Goal: Information Seeking & Learning: Learn about a topic

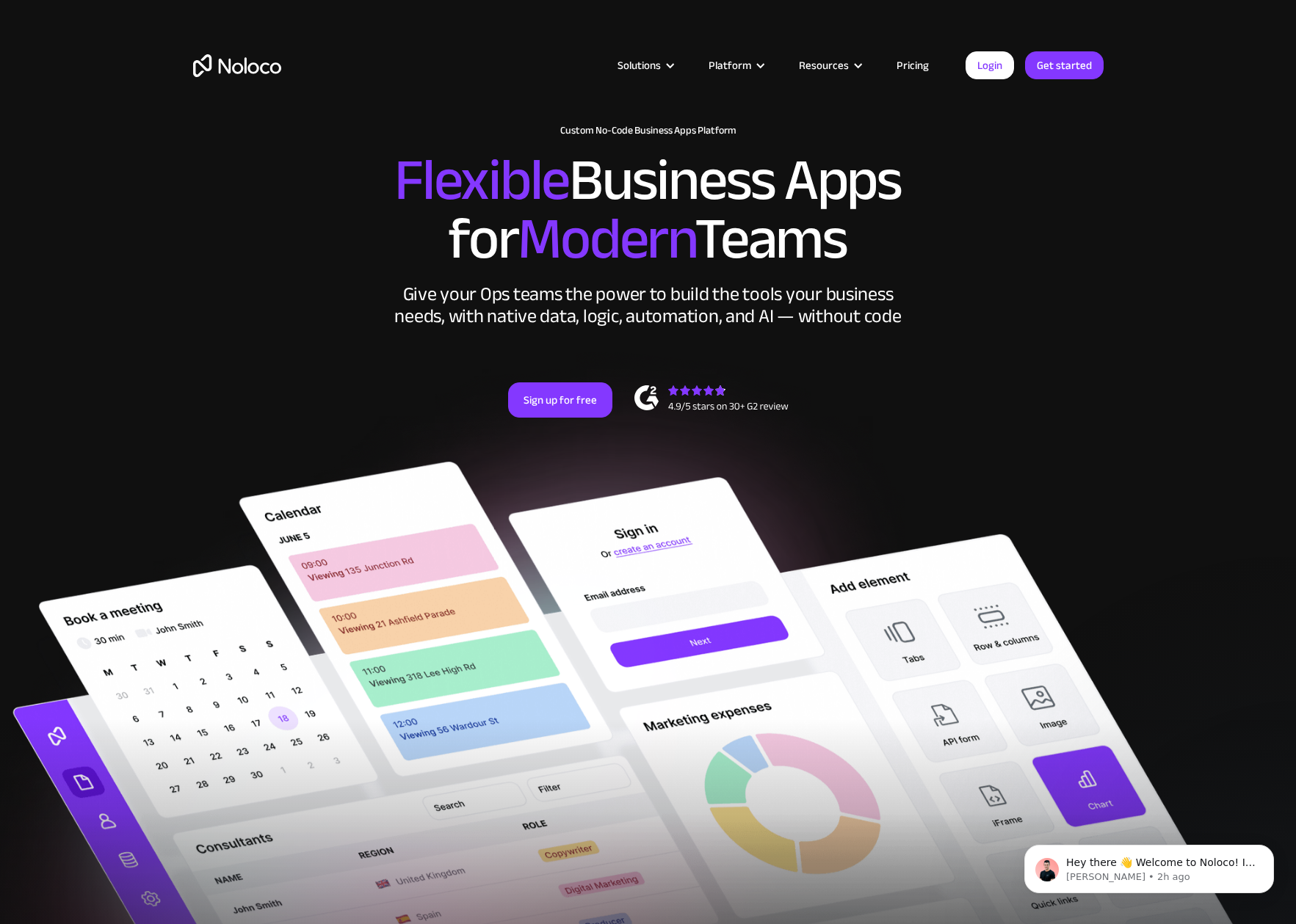
click at [286, 331] on div "New: Connect Noloco to Stripe Custom No-Code Business Apps Platform Flexible Bu…" at bounding box center [648, 286] width 940 height 352
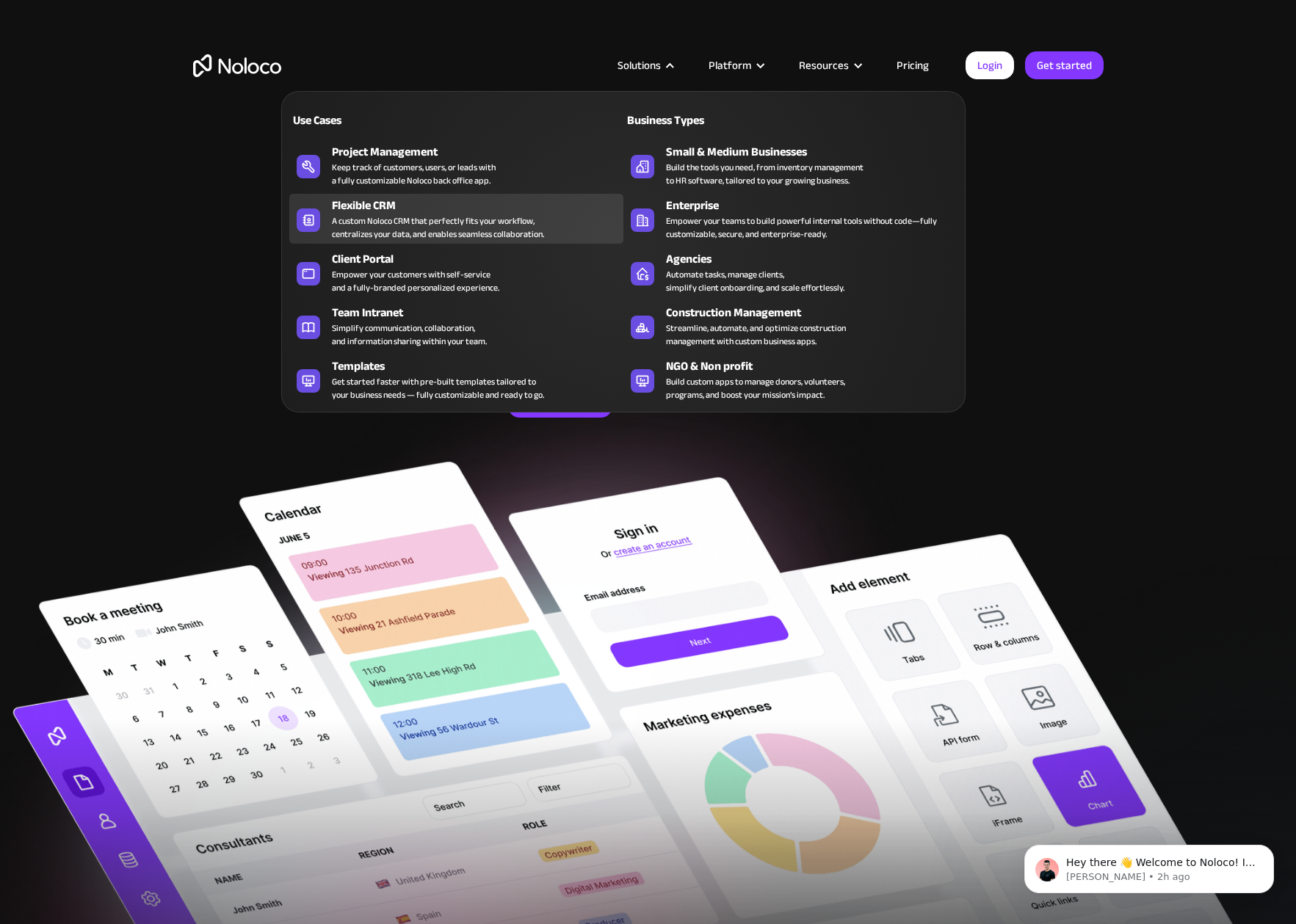
click at [447, 222] on div "A custom Noloco CRM that perfectly fits your workflow, centralizes your data, a…" at bounding box center [437, 227] width 212 height 26
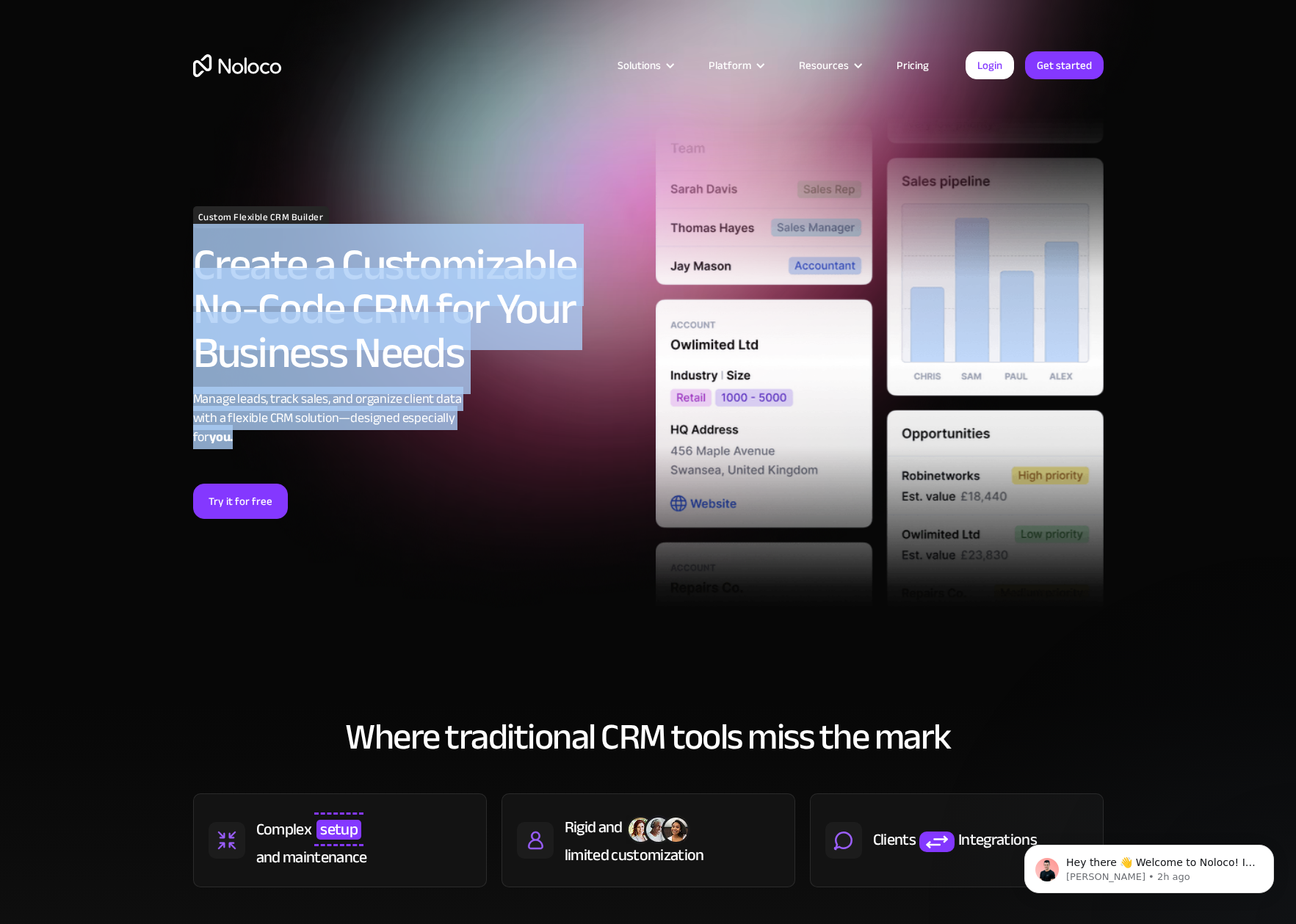
drag, startPoint x: 186, startPoint y: 257, endPoint x: 426, endPoint y: 444, distance: 304.3
click at [426, 444] on div "Custom Flexible CRM Builder Create a Customizable No-Code CRM for Your Business…" at bounding box center [417, 363] width 463 height 313
click at [426, 436] on div "Manage leads, track sales, and organize client data with a flexible CRM solutio…" at bounding box center [417, 419] width 448 height 58
drag, startPoint x: 195, startPoint y: 270, endPoint x: 276, endPoint y: 435, distance: 183.8
click at [276, 435] on div "Custom Flexible CRM Builder Create a Customizable No-Code CRM for Your Business…" at bounding box center [417, 363] width 463 height 313
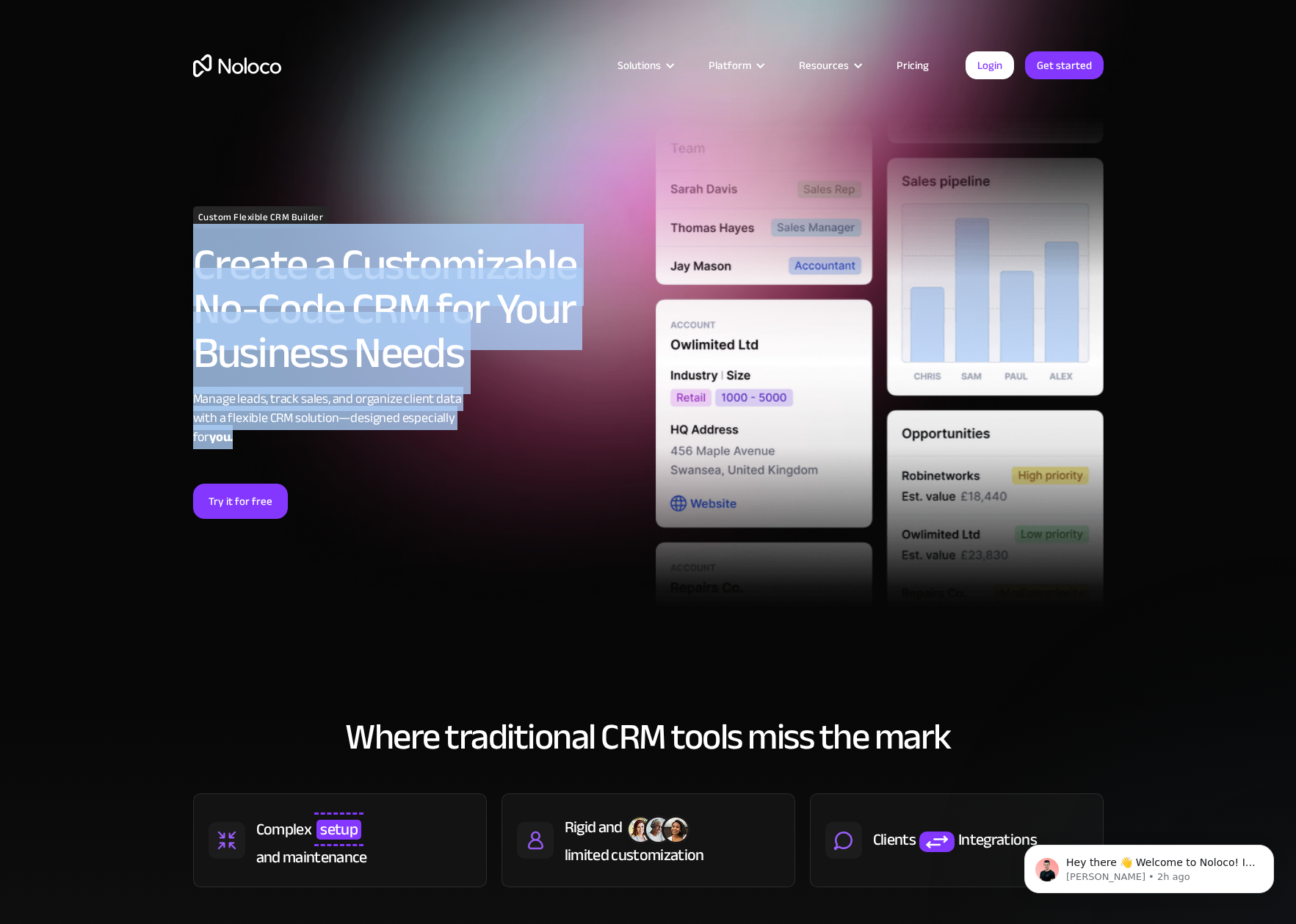
click at [340, 391] on div "Manage leads, track sales, and organize client data with a flexible CRM solutio…" at bounding box center [417, 419] width 448 height 58
